Goal: Task Accomplishment & Management: Manage account settings

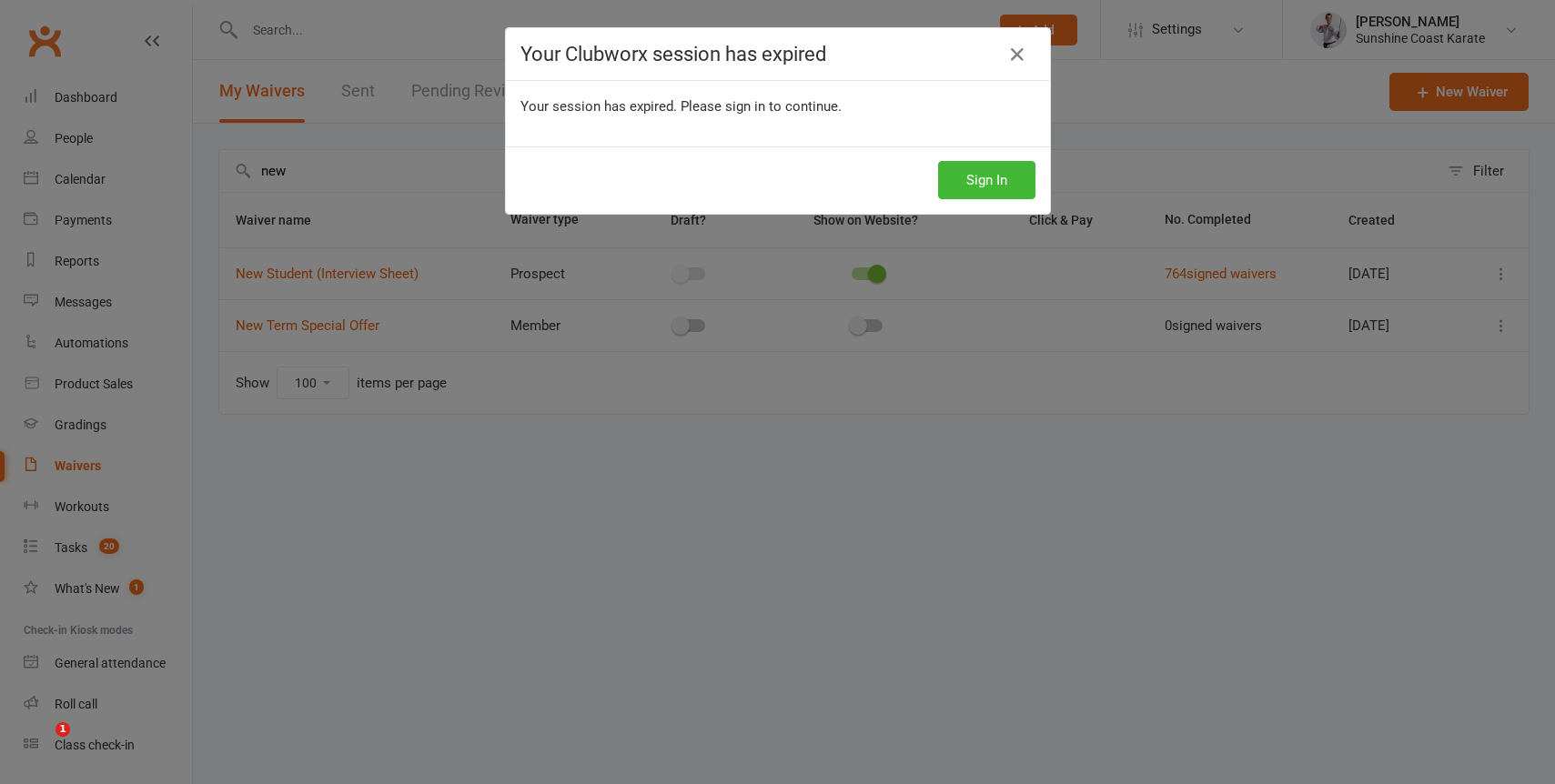
select select "100"
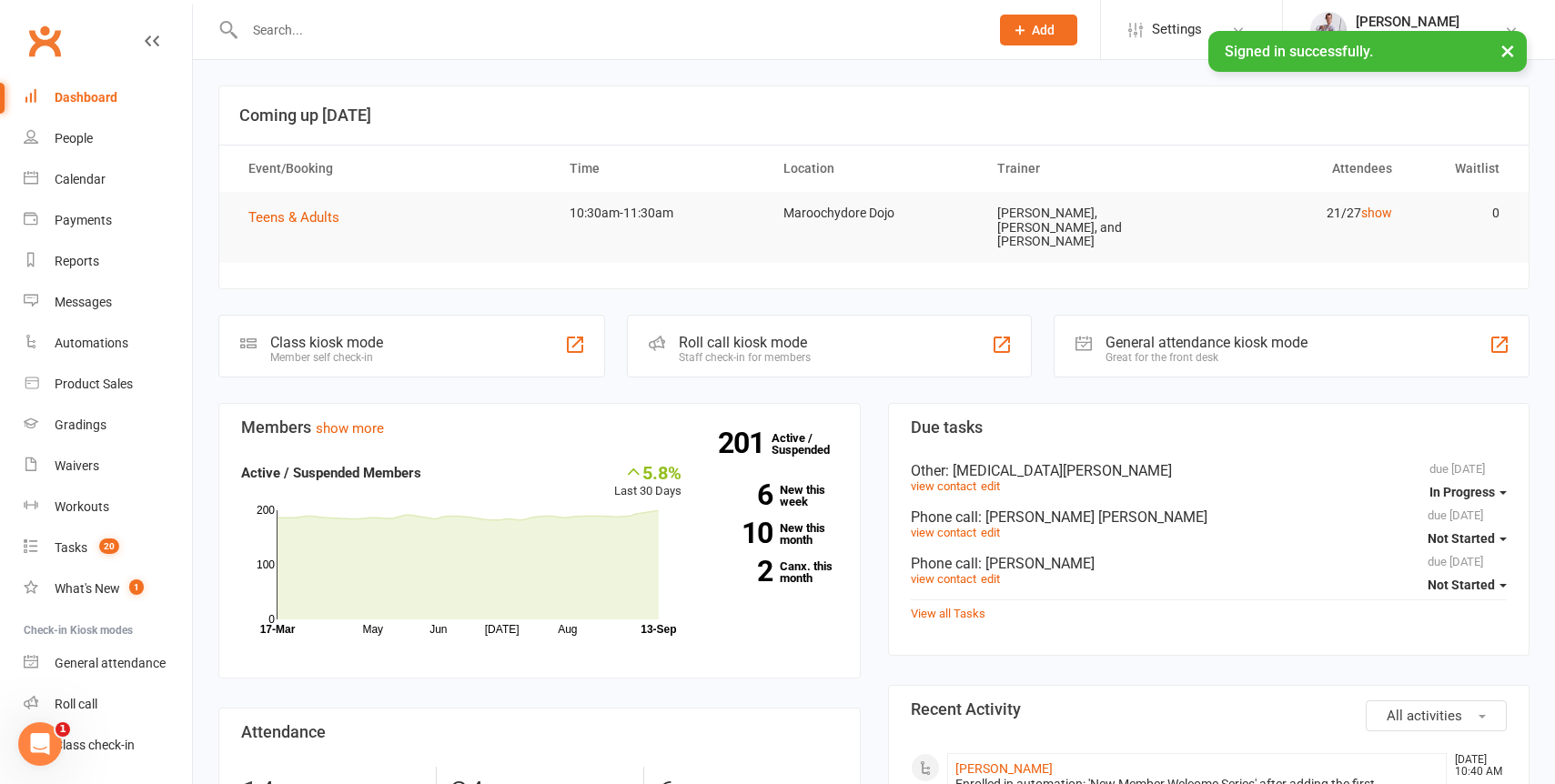
click at [278, 32] on input "text" at bounding box center [608, 29] width 737 height 25
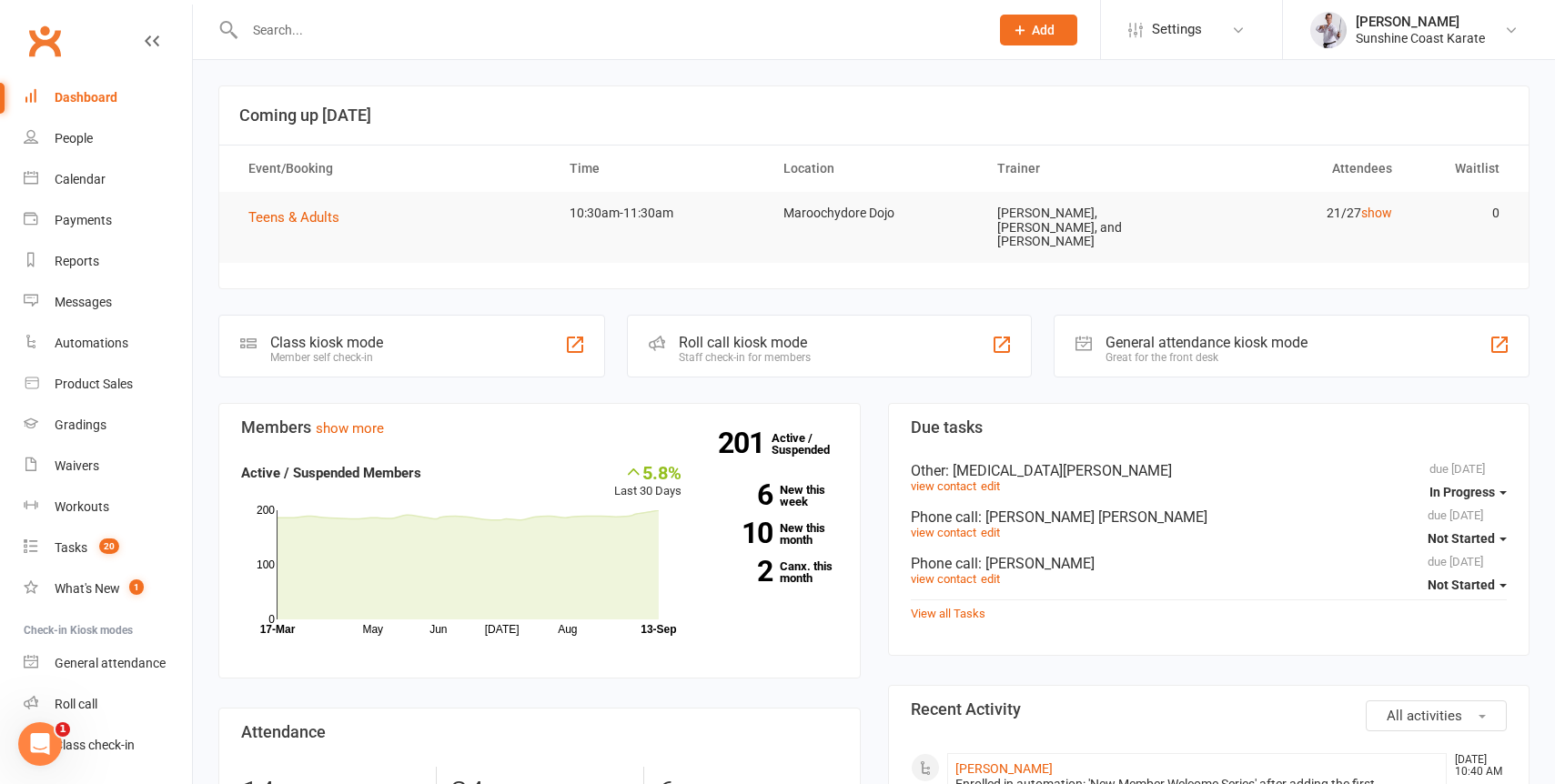
type input "d"
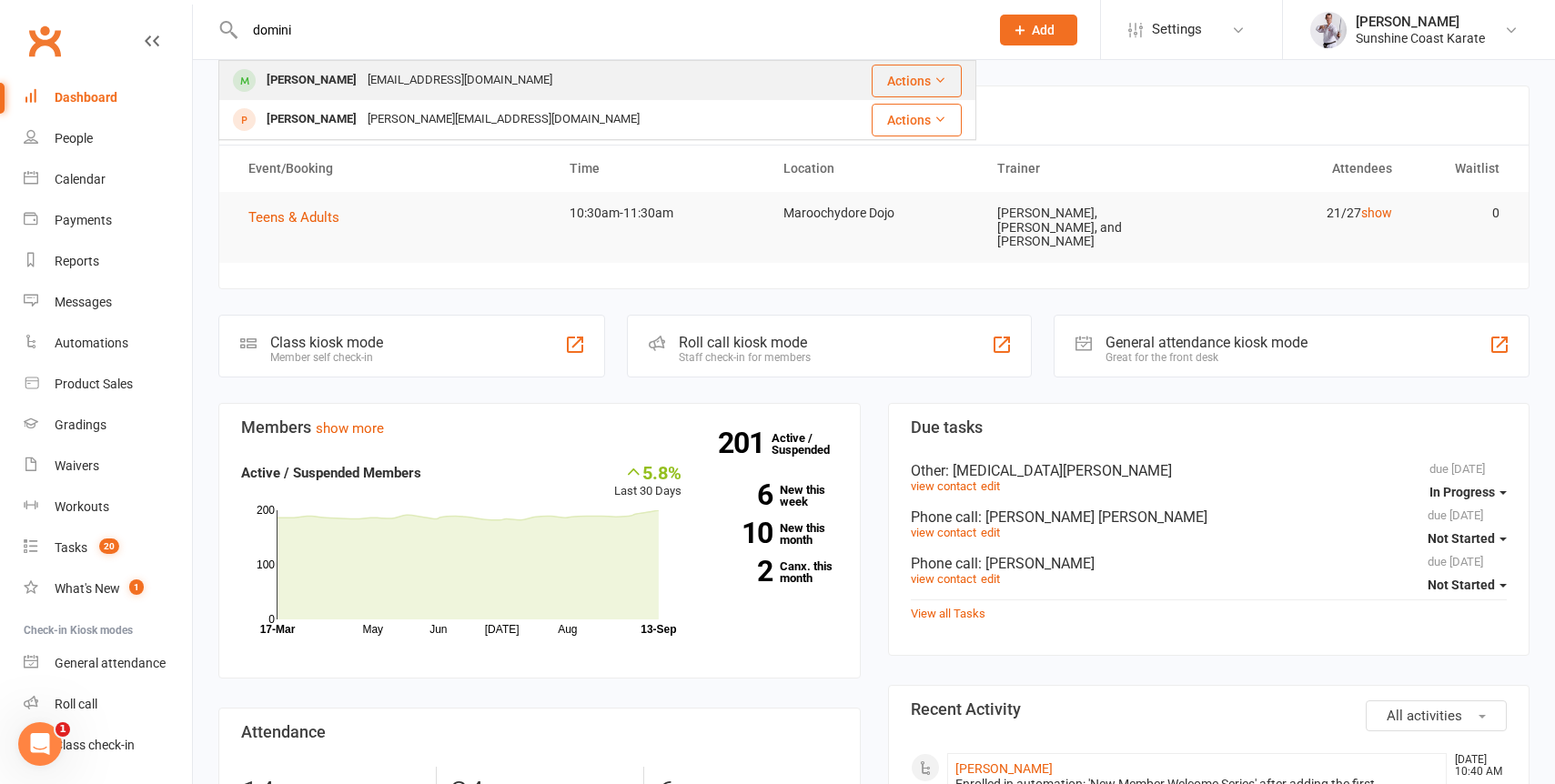
type input "domini"
click at [419, 73] on div "[EMAIL_ADDRESS][DOMAIN_NAME]" at bounding box center [460, 81] width 196 height 26
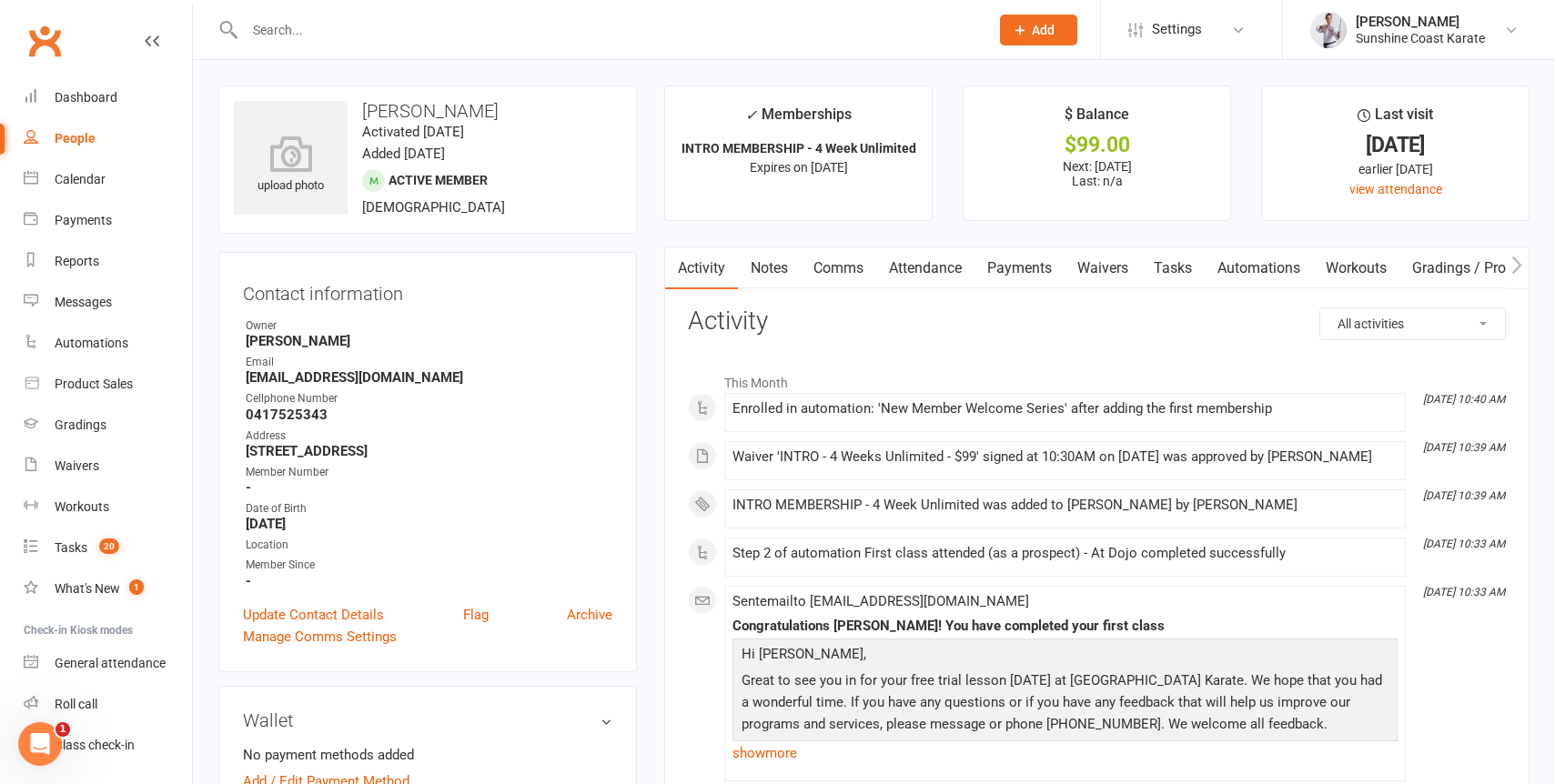
click at [1012, 263] on link "Payments" at bounding box center [1020, 268] width 90 height 42
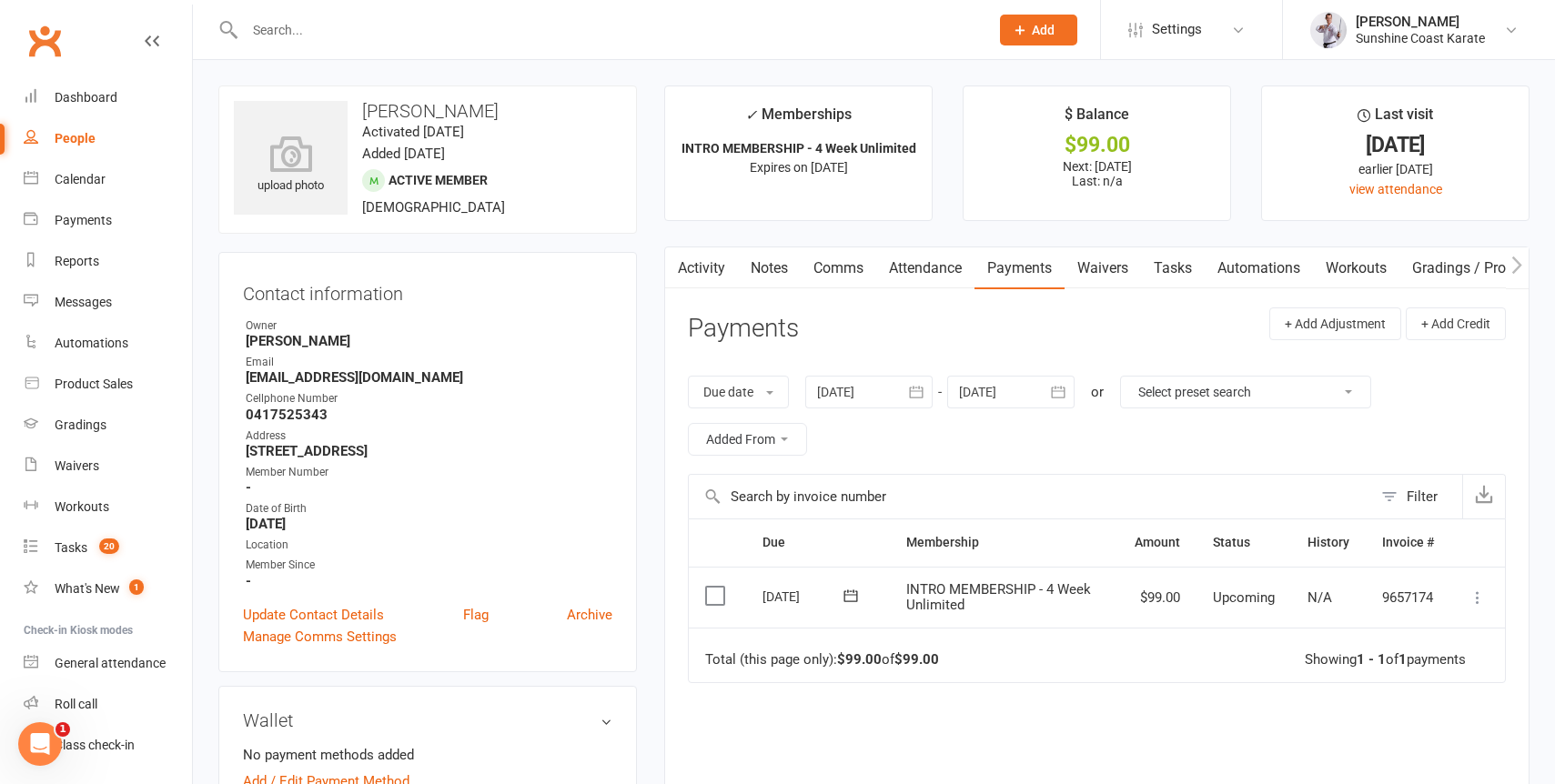
click at [1472, 592] on icon at bounding box center [1477, 598] width 18 height 18
click at [1428, 700] on link "Mark as Paid (Other)" at bounding box center [1398, 705] width 180 height 37
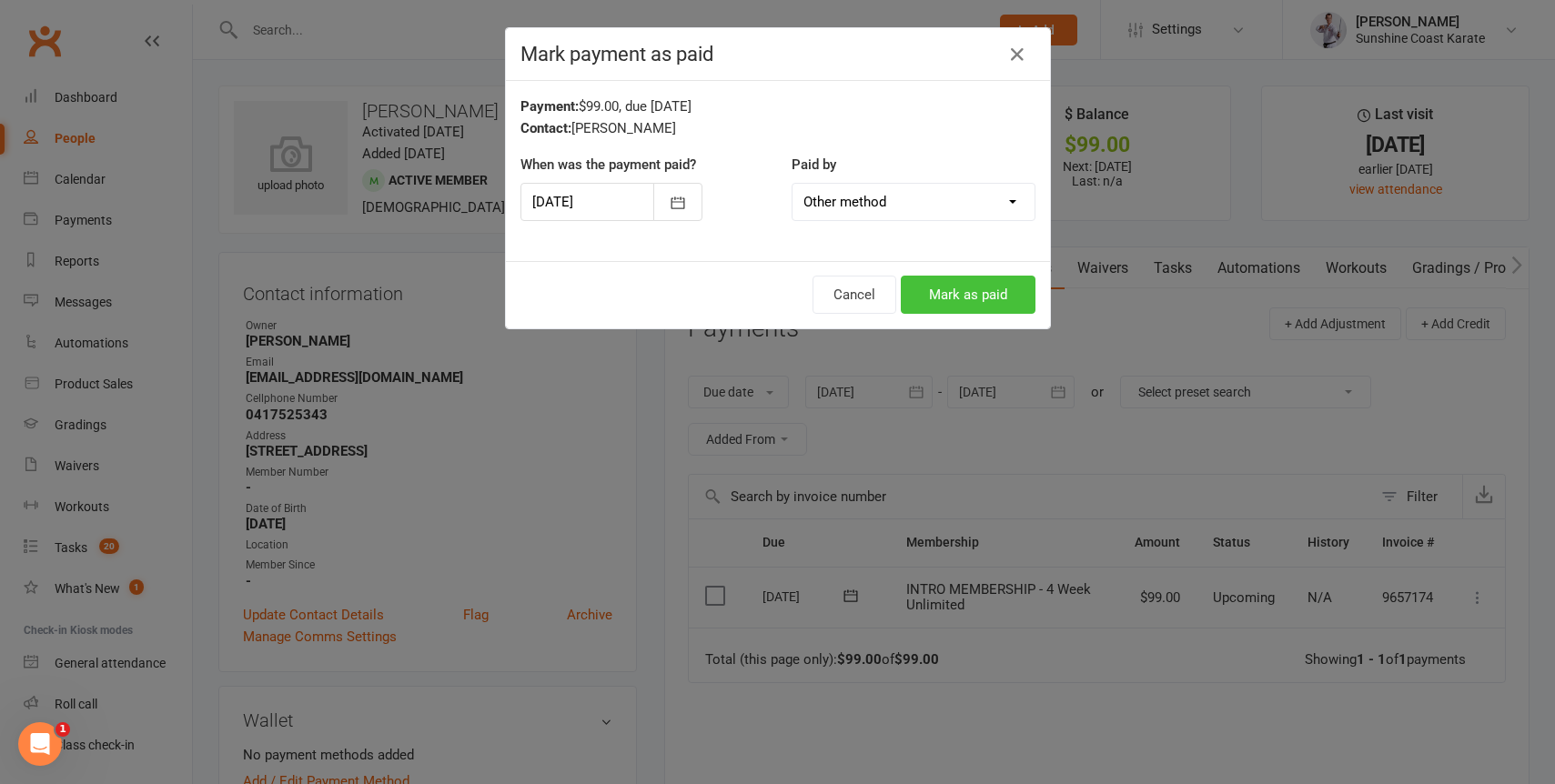
click at [958, 291] on button "Mark as paid" at bounding box center [969, 294] width 135 height 38
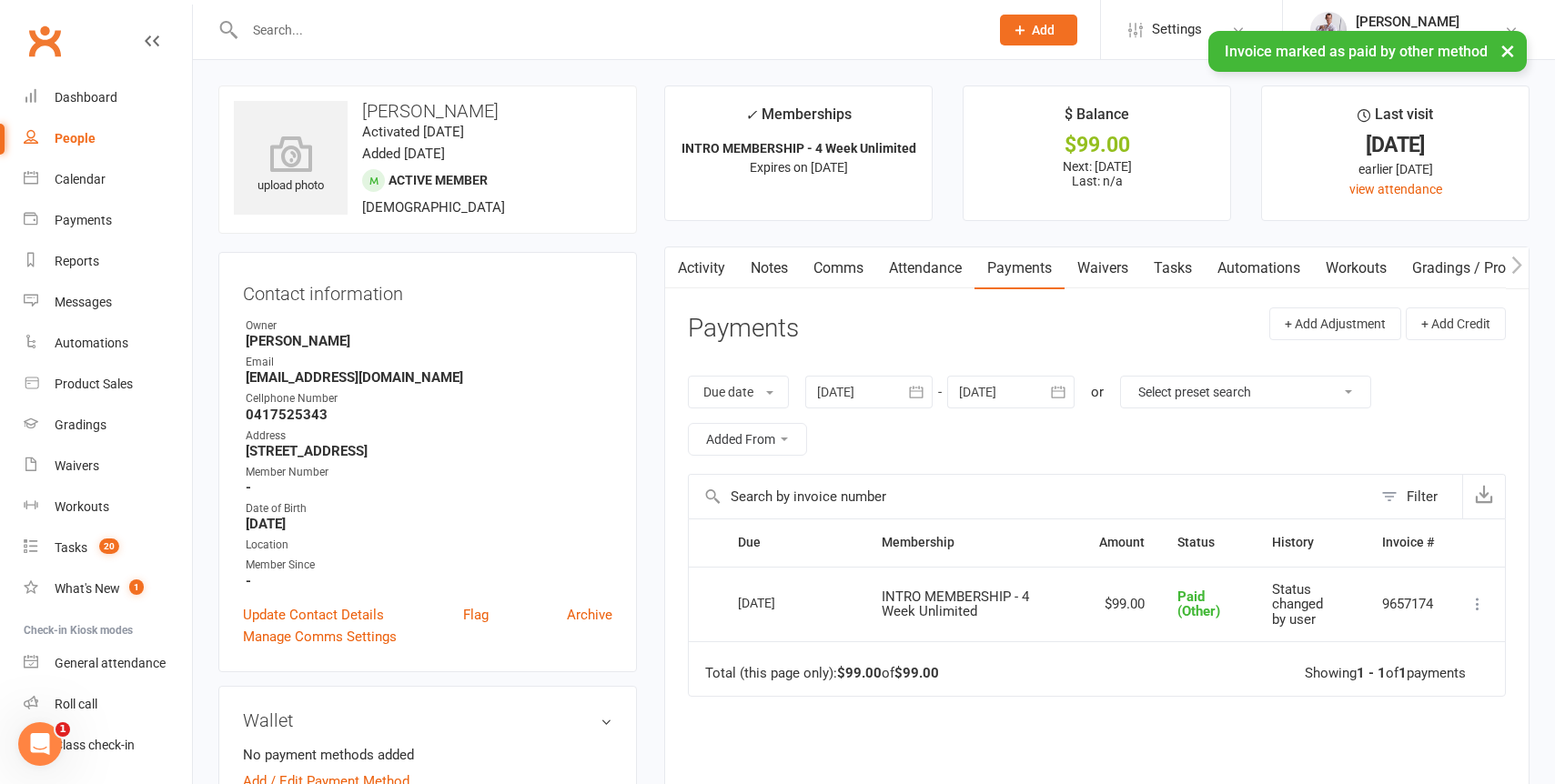
click at [1508, 53] on button "×" at bounding box center [1507, 51] width 33 height 39
